Goal: Task Accomplishment & Management: Manage account settings

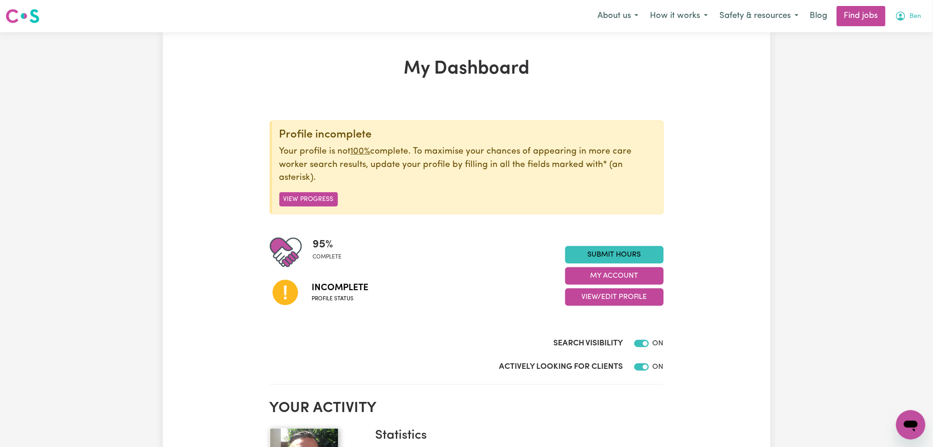
click at [913, 24] on button "Ben" at bounding box center [908, 15] width 38 height 19
click at [898, 64] on link "Logout" at bounding box center [890, 70] width 73 height 17
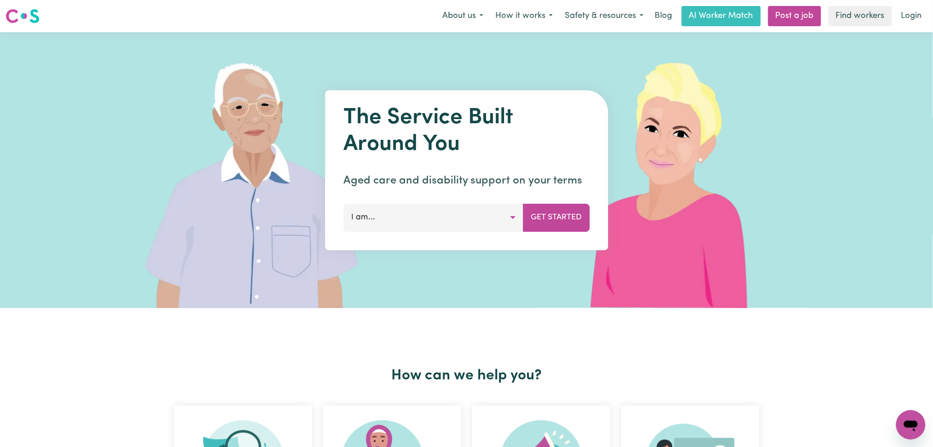
click at [918, 26] on div "Menu About us How it works Safety & resources Blog AI Worker Match Post a job F…" at bounding box center [466, 16] width 933 height 21
click at [902, 18] on link "Login" at bounding box center [912, 16] width 32 height 20
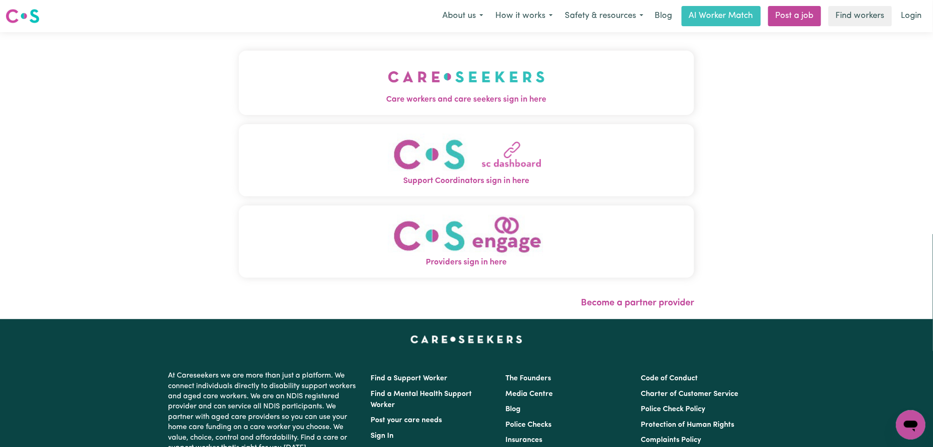
click at [415, 100] on span "Care workers and care seekers sign in here" at bounding box center [467, 100] width 456 height 12
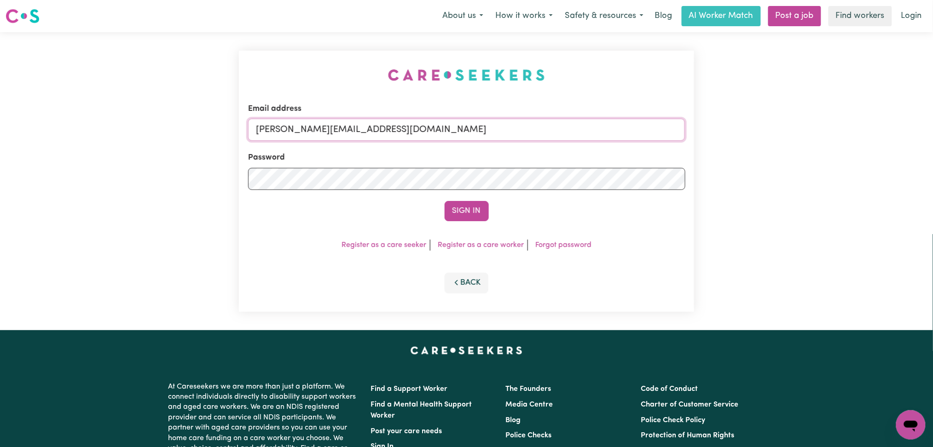
click at [344, 137] on input "toni@careseekers.com.au" at bounding box center [466, 130] width 437 height 22
drag, startPoint x: 303, startPoint y: 128, endPoint x: 583, endPoint y: 128, distance: 279.4
click at [583, 128] on input "Superuser~monika80224@gmail.com" at bounding box center [466, 130] width 437 height 22
type input "Superuser~monika80224@gmail.com"
drag, startPoint x: 480, startPoint y: 200, endPoint x: 472, endPoint y: 204, distance: 9.1
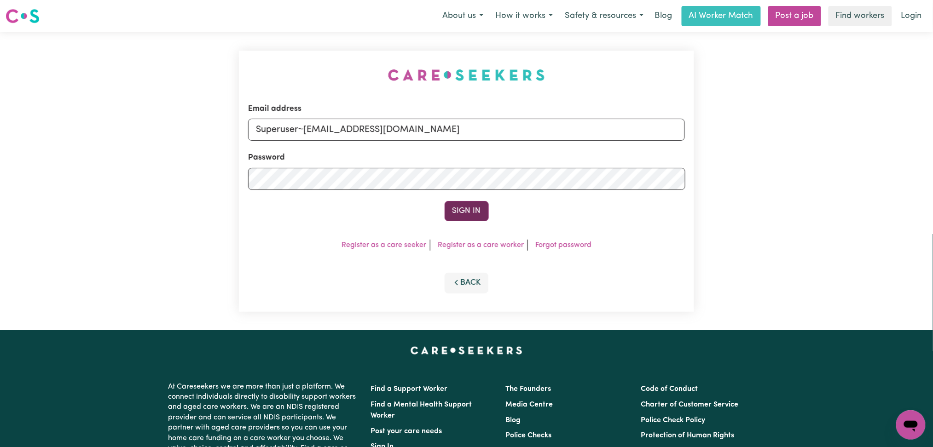
click at [472, 204] on form "Email address Superuser~monika80224@gmail.com Password Sign In" at bounding box center [466, 162] width 437 height 118
click at [472, 204] on button "Sign In" at bounding box center [467, 211] width 44 height 20
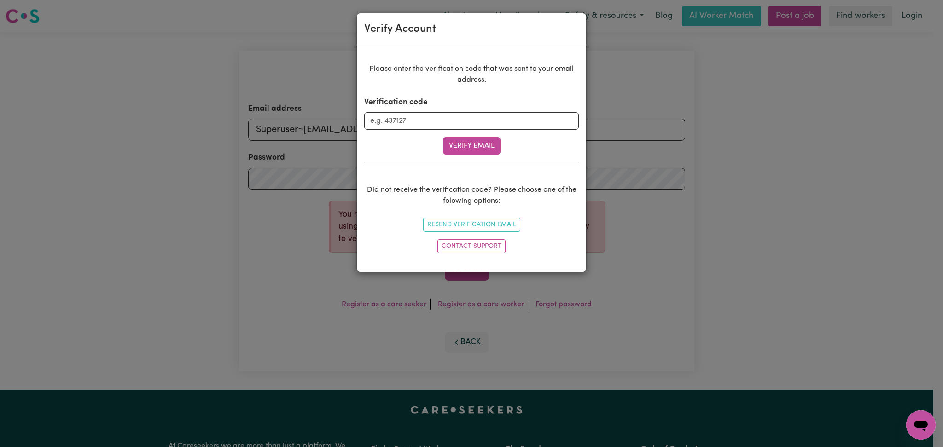
click at [284, 59] on div "Verify Account Please enter the verification code that was sent to your email a…" at bounding box center [471, 223] width 943 height 447
click at [783, 205] on div "Verify Account Please enter the verification code that was sent to your email a…" at bounding box center [471, 223] width 943 height 447
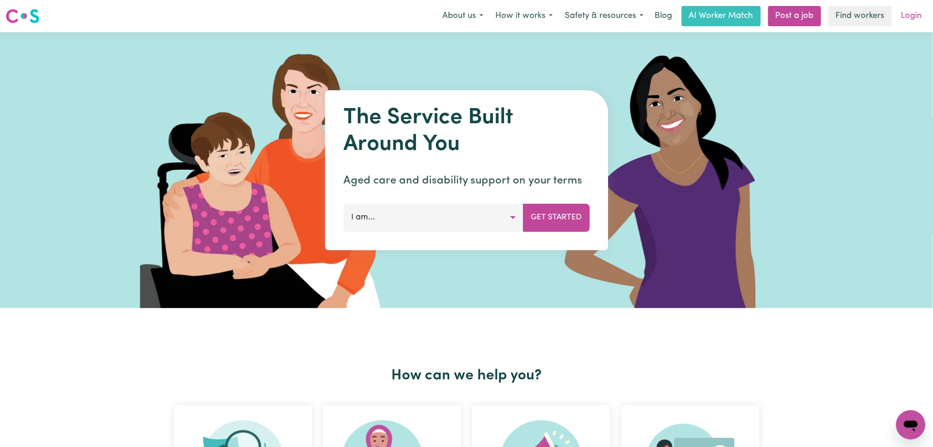
click at [916, 17] on link "Login" at bounding box center [912, 16] width 32 height 20
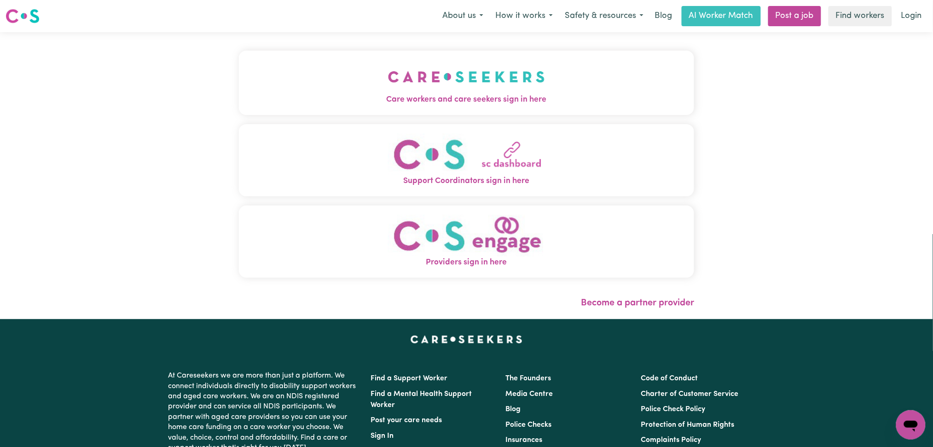
click at [410, 105] on span "Care workers and care seekers sign in here" at bounding box center [467, 100] width 456 height 12
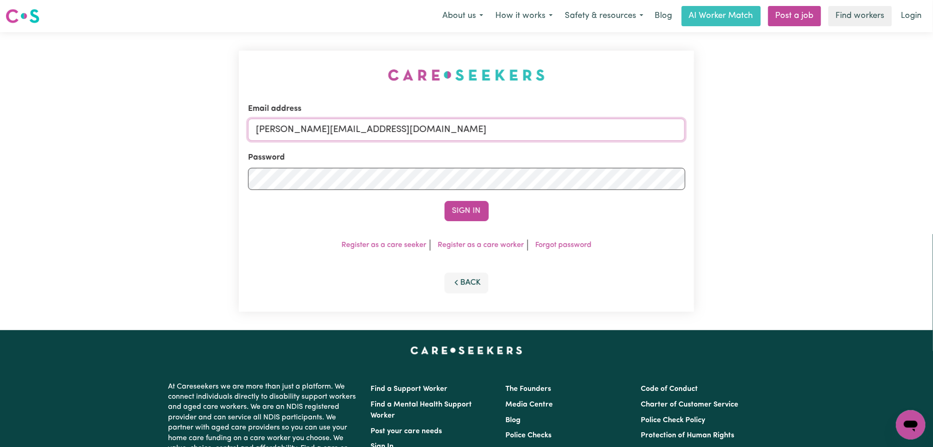
drag, startPoint x: 362, startPoint y: 135, endPoint x: 357, endPoint y: 138, distance: 5.6
click at [361, 134] on input "[PERSON_NAME][EMAIL_ADDRESS][DOMAIN_NAME]" at bounding box center [466, 130] width 437 height 22
drag, startPoint x: 304, startPoint y: 122, endPoint x: 532, endPoint y: 131, distance: 228.9
click at [532, 131] on input "Superuser~[EMAIL_ADDRESS][DOMAIN_NAME]" at bounding box center [466, 130] width 437 height 22
type input "Superuser~[EMAIL_ADDRESS][DOMAIN_NAME]"
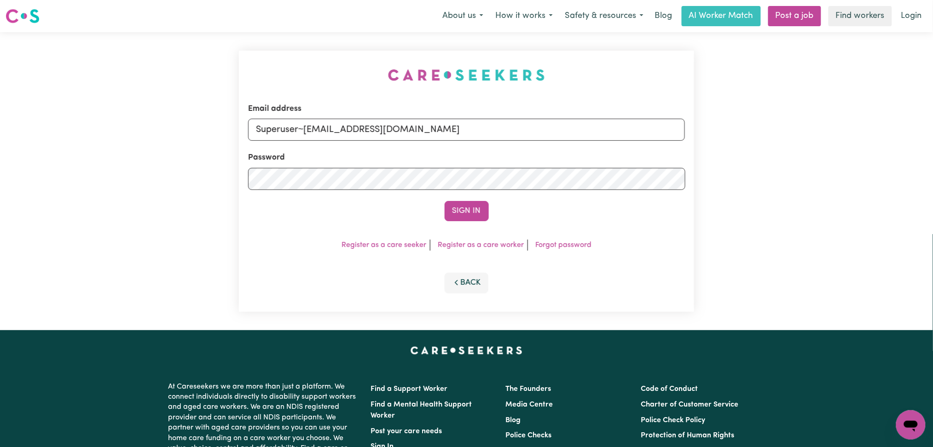
click at [489, 212] on div "Sign In" at bounding box center [466, 211] width 437 height 20
click at [463, 211] on button "Sign In" at bounding box center [467, 211] width 44 height 20
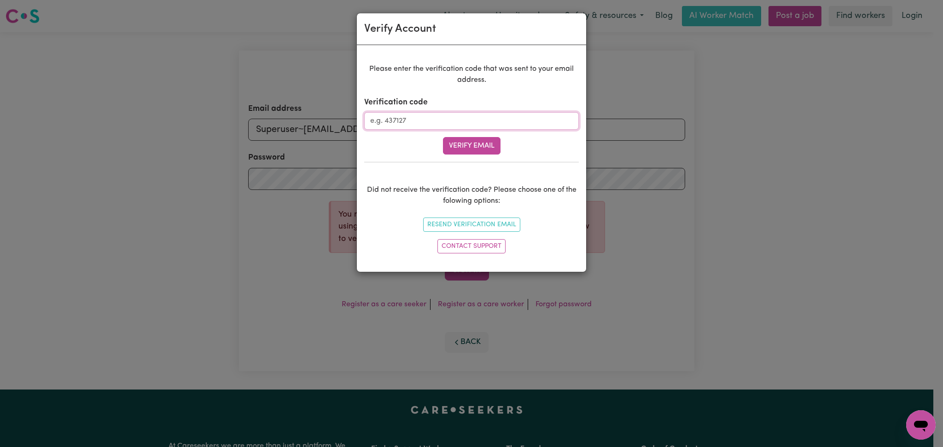
click at [446, 115] on input "Verification code" at bounding box center [471, 120] width 214 height 17
paste input "349957"
type input "349957"
click at [480, 147] on button "Verify Email" at bounding box center [472, 145] width 58 height 17
